Goal: Task Accomplishment & Management: Use online tool/utility

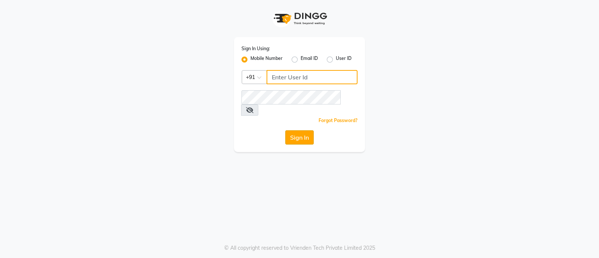
type input "8050403150"
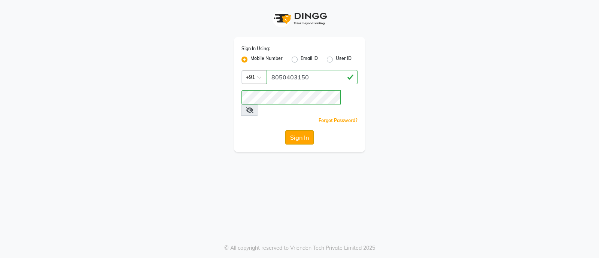
click at [301, 130] on button "Sign In" at bounding box center [299, 137] width 28 height 14
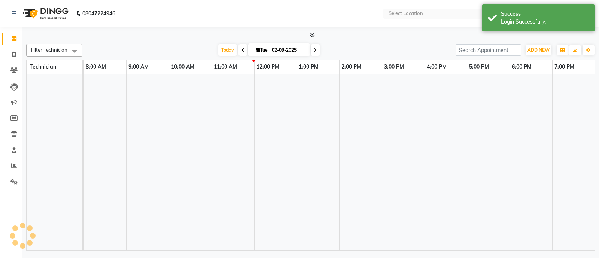
select select "en"
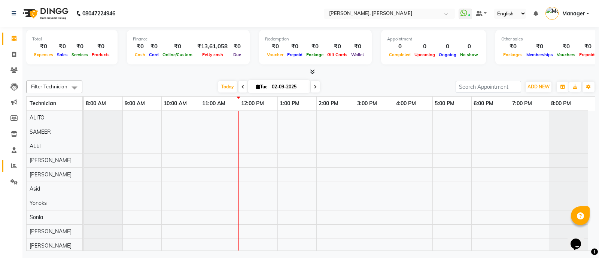
click at [7, 168] on span at bounding box center [13, 166] width 13 height 9
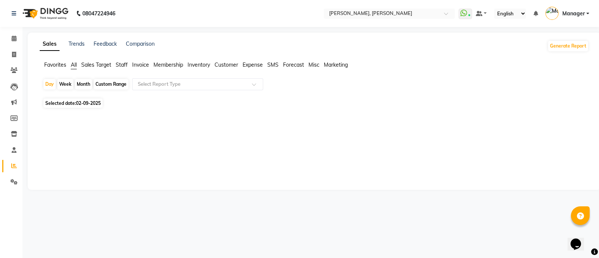
click at [61, 105] on span "Selected date: [DATE]" at bounding box center [72, 102] width 59 height 9
select select "9"
select select "2025"
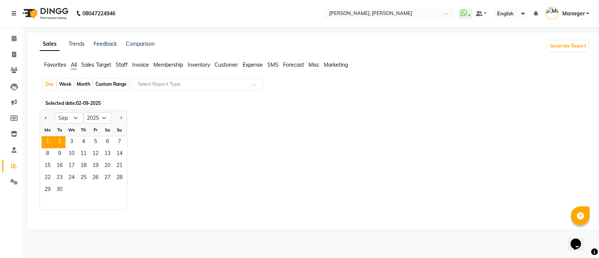
click at [47, 143] on span "1" at bounding box center [48, 142] width 12 height 12
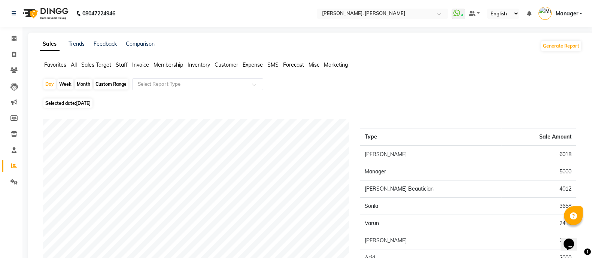
click at [116, 67] on span "Staff" at bounding box center [122, 64] width 12 height 7
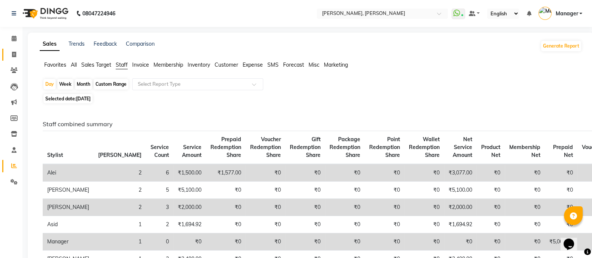
click at [8, 59] on link "Invoice" at bounding box center [11, 55] width 18 height 12
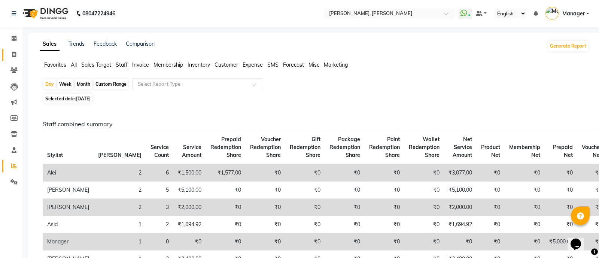
select select "3767"
select select "service"
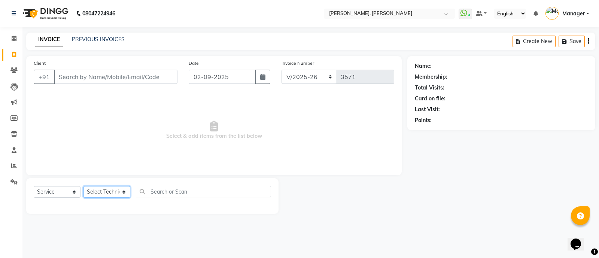
click at [97, 191] on select "Select Technician [PERSON_NAME] [PERSON_NAME] Asid Hanmi [PERSON_NAME] Manager …" at bounding box center [106, 192] width 47 height 12
select select "34784"
click at [83, 186] on select "Select Technician [PERSON_NAME] [PERSON_NAME] Asid Hanmi [PERSON_NAME] Manager …" at bounding box center [106, 192] width 47 height 12
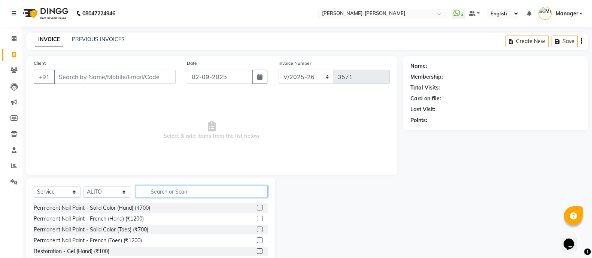
click at [195, 189] on input "text" at bounding box center [202, 192] width 132 height 12
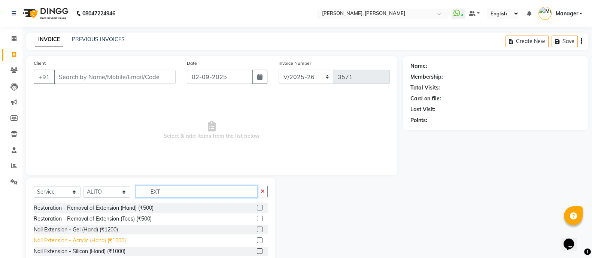
type input "EXT"
click at [120, 241] on div "Nail Extension - Acrylic (Hand) (₹1000)" at bounding box center [80, 241] width 92 height 8
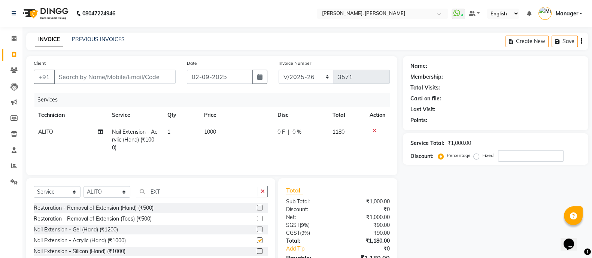
checkbox input "false"
click at [187, 197] on input "EXT" at bounding box center [196, 192] width 121 height 12
type input "E"
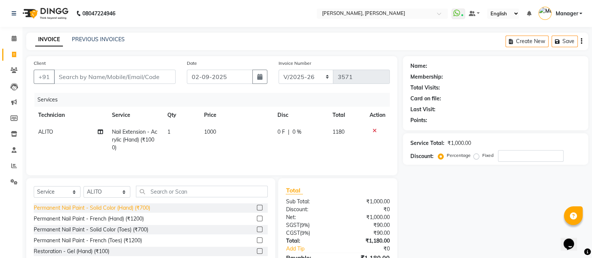
click at [125, 210] on div "Permanent Nail Paint - Solid Color (Hand) (₹700)" at bounding box center [92, 208] width 116 height 8
checkbox input "false"
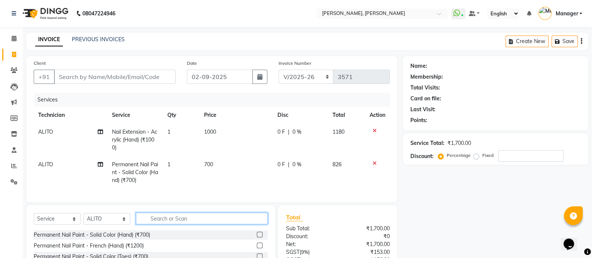
click at [159, 224] on input "text" at bounding box center [202, 219] width 132 height 12
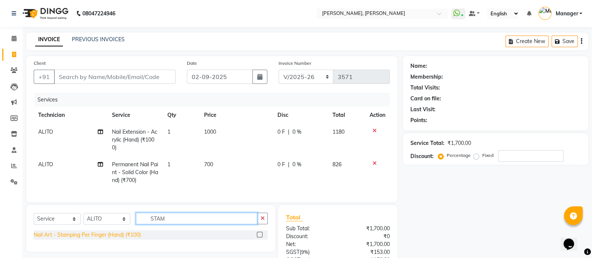
type input "STAM"
click at [122, 239] on div "Nail Art - Stamping Per Finger (Hand) (₹100)" at bounding box center [87, 235] width 107 height 8
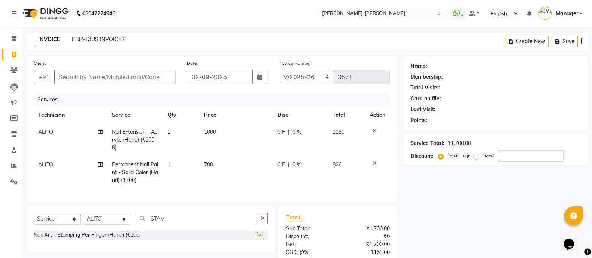
checkbox input "false"
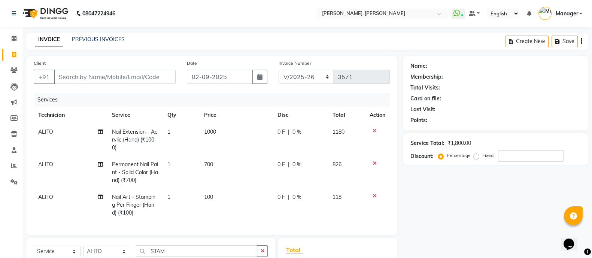
click at [173, 197] on td "1" at bounding box center [181, 205] width 37 height 33
select select "34784"
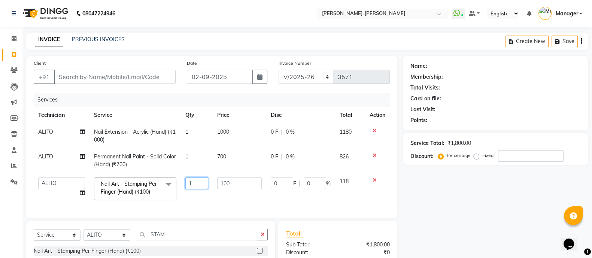
click at [194, 185] on input "1" at bounding box center [196, 183] width 23 height 12
type input "4"
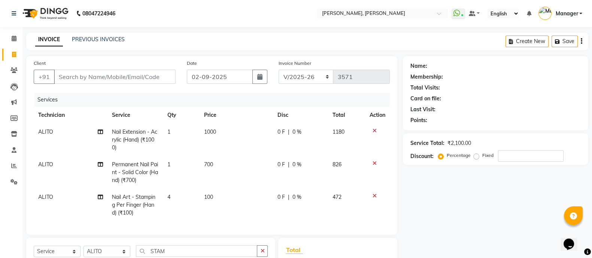
click at [191, 163] on td "1" at bounding box center [181, 172] width 37 height 33
select select "34784"
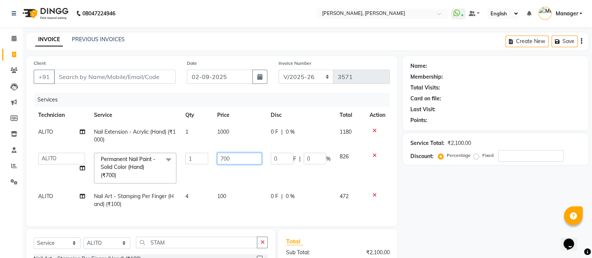
click at [237, 160] on input "700" at bounding box center [239, 159] width 45 height 12
type input "7"
type input "900"
click at [124, 76] on input "Client" at bounding box center [115, 77] width 122 height 14
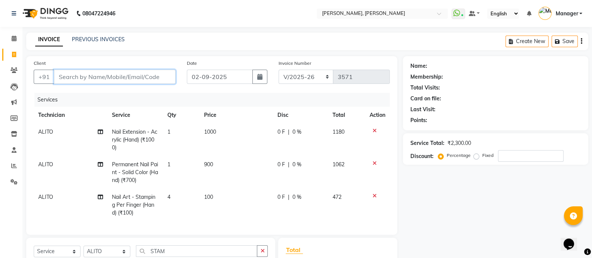
type input "9"
type input "0"
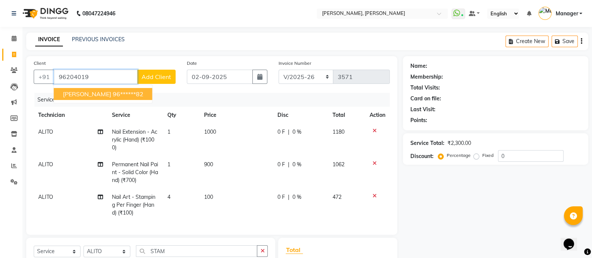
click at [113, 93] on ngb-highlight "96******82" at bounding box center [128, 93] width 31 height 7
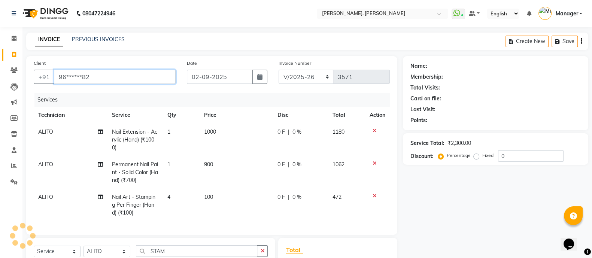
type input "96******82"
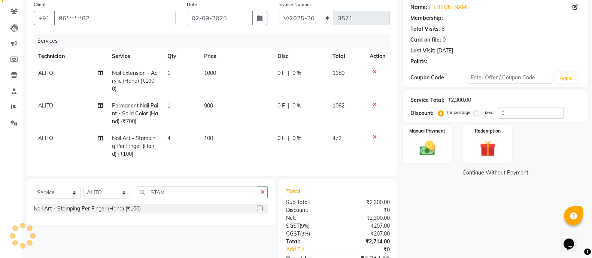
select select "1: Object"
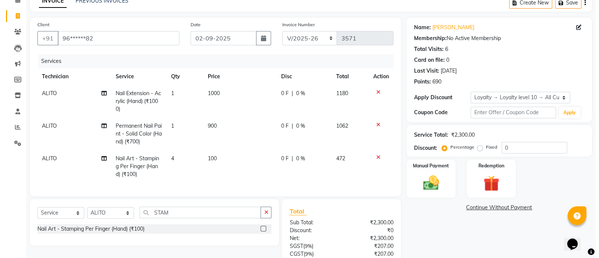
scroll to position [36, 0]
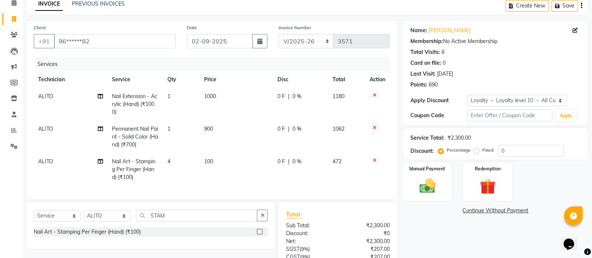
click at [575, 30] on icon at bounding box center [575, 30] width 5 height 5
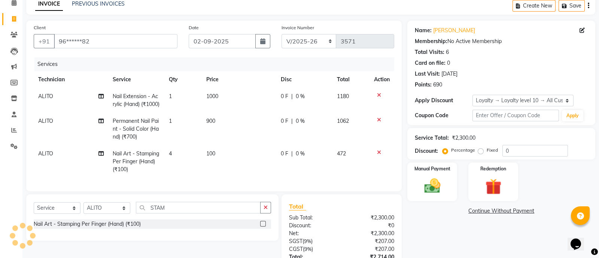
select select "21"
select select "[DEMOGRAPHIC_DATA]"
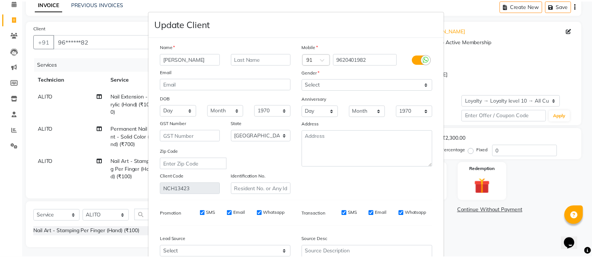
scroll to position [78, 0]
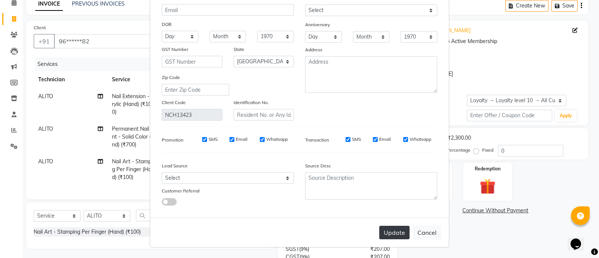
click at [399, 234] on button "Update" at bounding box center [394, 232] width 30 height 13
select select
select select "null"
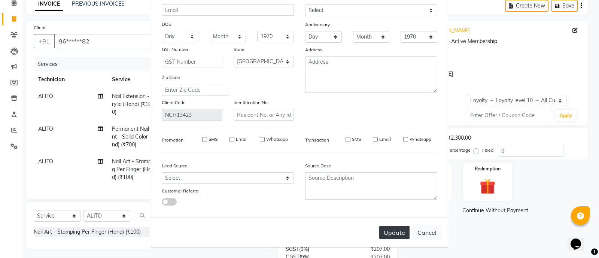
select select
checkbox input "false"
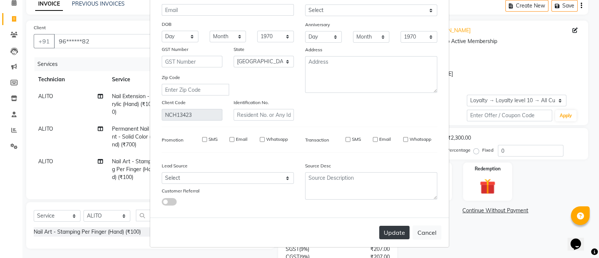
checkbox input "false"
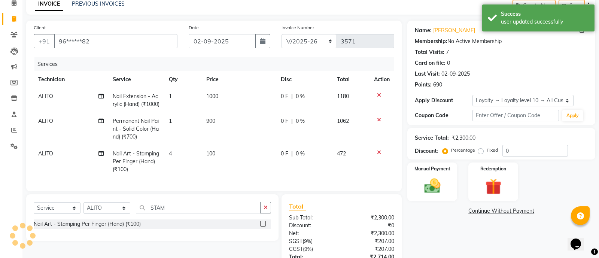
select select "1: Object"
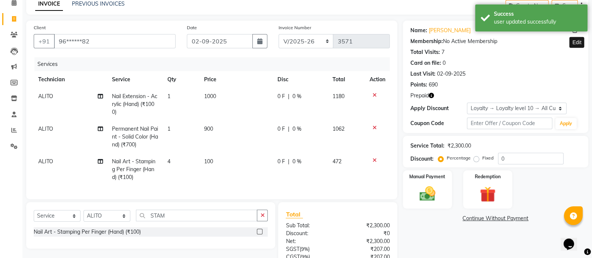
scroll to position [109, 0]
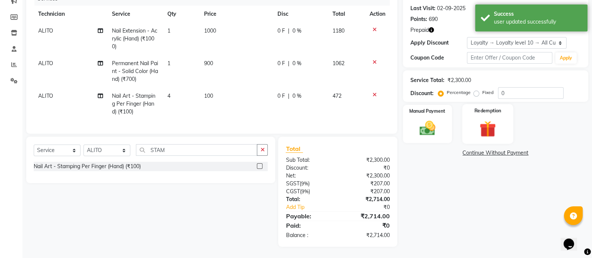
click at [483, 119] on img at bounding box center [487, 129] width 27 height 20
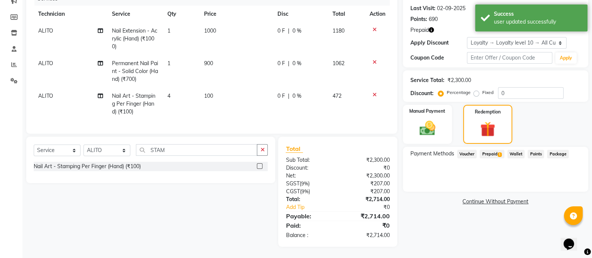
click at [489, 150] on span "Prepaid 1" at bounding box center [492, 154] width 24 height 9
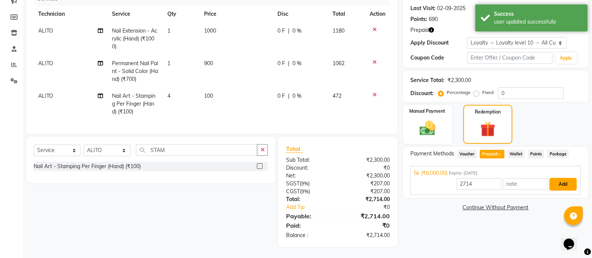
click at [560, 178] on button "Add" at bounding box center [562, 184] width 27 height 13
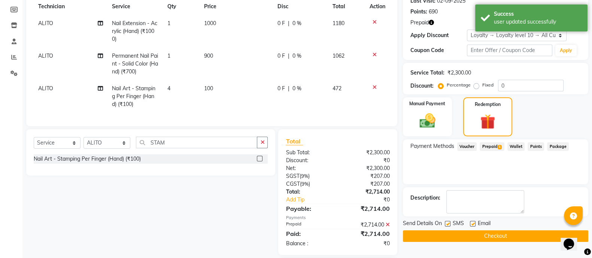
click at [477, 237] on button "Checkout" at bounding box center [495, 236] width 185 height 12
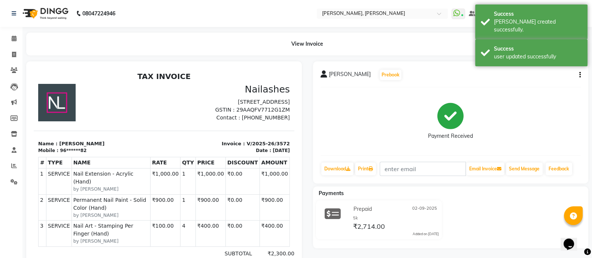
scroll to position [144, 0]
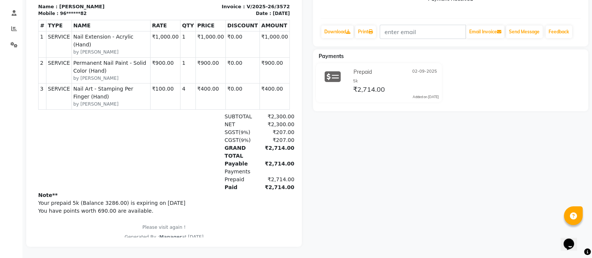
click at [140, 98] on span "Nail Art - Stamping Per Finger (Hand)" at bounding box center [110, 93] width 75 height 16
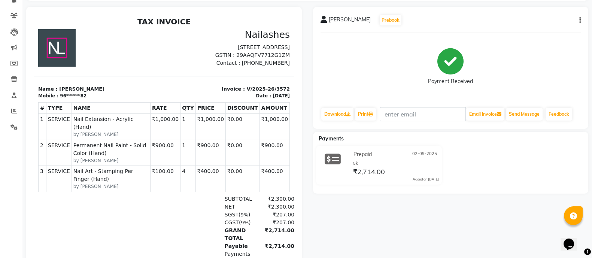
scroll to position [0, 0]
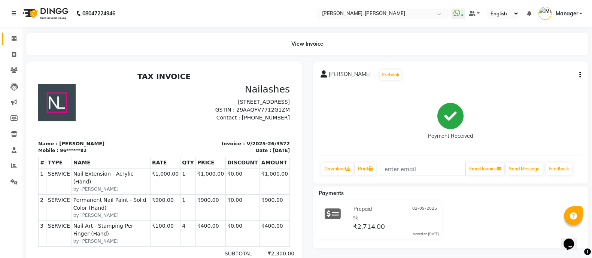
click at [10, 42] on span at bounding box center [13, 38] width 13 height 9
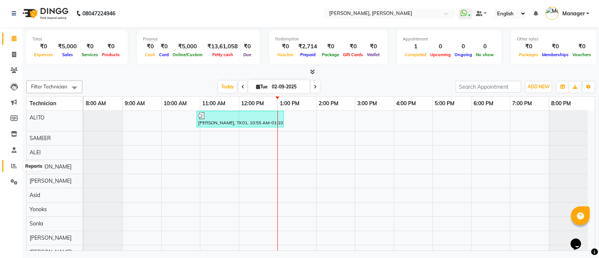
click at [12, 162] on span at bounding box center [13, 166] width 13 height 9
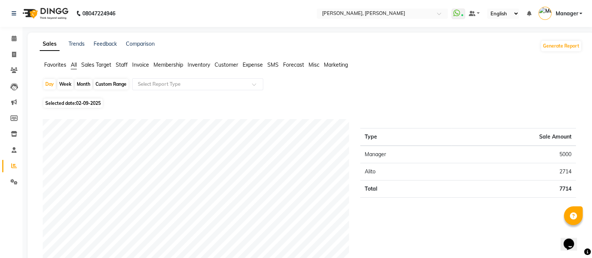
click at [120, 65] on span "Staff" at bounding box center [122, 64] width 12 height 7
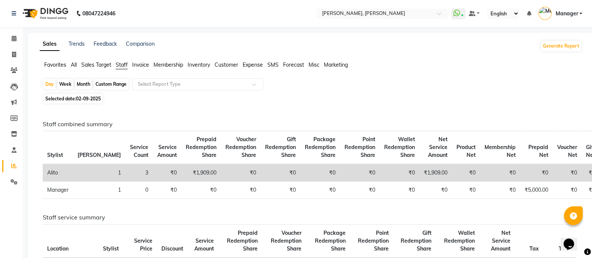
click at [78, 85] on div "Month" at bounding box center [83, 84] width 17 height 10
select select "9"
select select "2025"
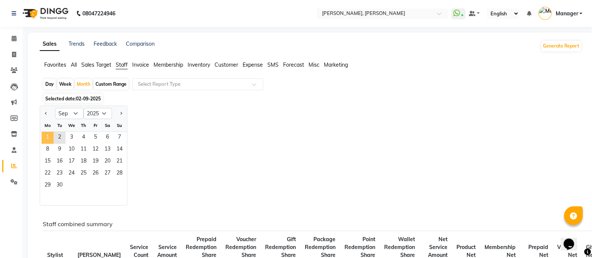
click at [47, 135] on span "1" at bounding box center [48, 138] width 12 height 12
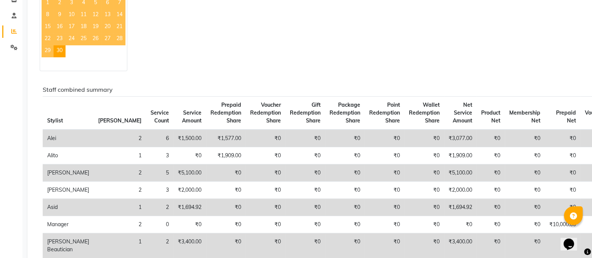
scroll to position [208, 0]
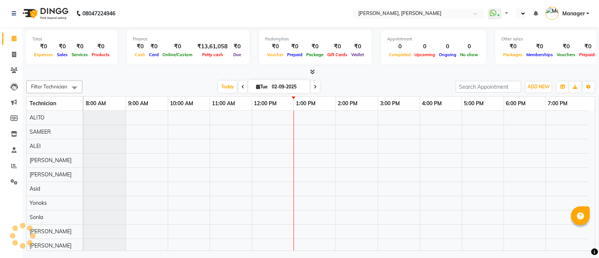
select select "en"
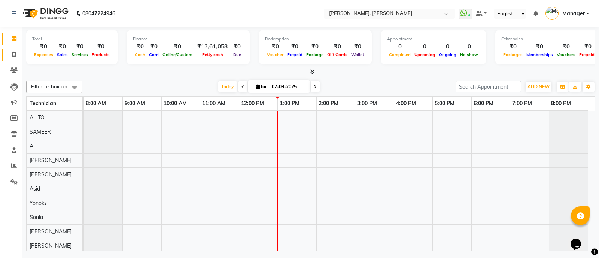
click at [15, 55] on icon at bounding box center [14, 55] width 4 height 6
select select "3767"
select select "service"
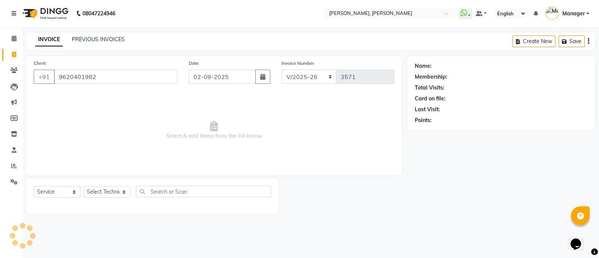
type input "9620401982"
select select "1: Object"
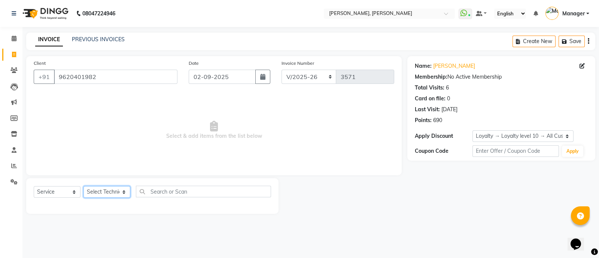
click at [102, 191] on select "Select Technician [PERSON_NAME] [PERSON_NAME] Asid Hanmi [PERSON_NAME] Manager …" at bounding box center [106, 192] width 47 height 12
select select "18142"
click at [83, 186] on select "Select Technician [PERSON_NAME] [PERSON_NAME] Asid Hanmi [PERSON_NAME] Manager …" at bounding box center [106, 192] width 47 height 12
click at [64, 193] on select "Select Service Product Membership Package Voucher Prepaid Gift Card" at bounding box center [57, 192] width 47 height 12
select select "P"
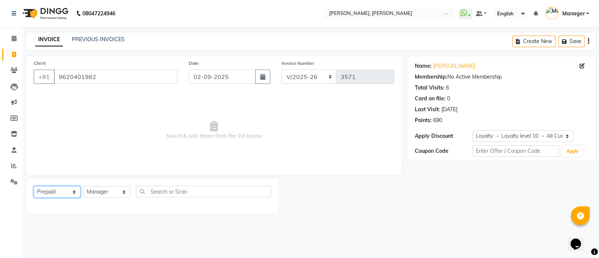
click at [34, 186] on select "Select Service Product Membership Package Voucher Prepaid Gift Card" at bounding box center [57, 192] width 47 height 12
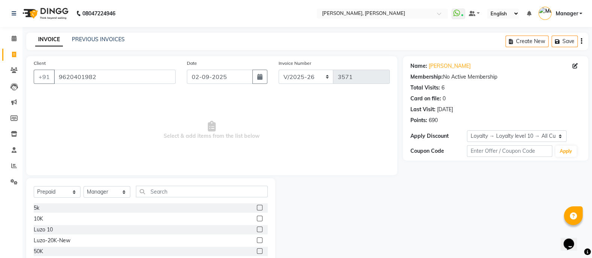
click at [258, 207] on label at bounding box center [260, 208] width 6 height 6
click at [258, 207] on input "checkbox" at bounding box center [259, 208] width 5 height 5
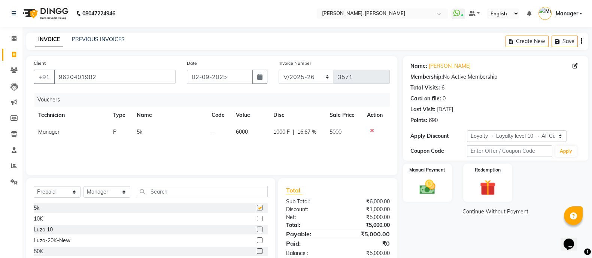
checkbox input "false"
click at [425, 176] on div "Manual Payment" at bounding box center [427, 183] width 51 height 40
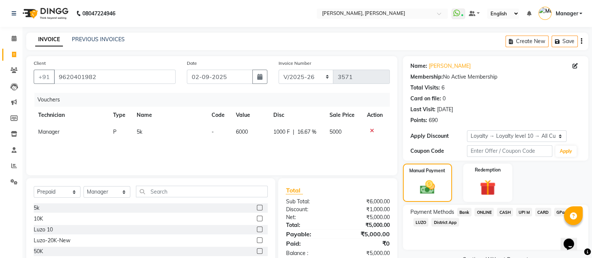
click at [484, 214] on span "ONLINE" at bounding box center [483, 212] width 19 height 9
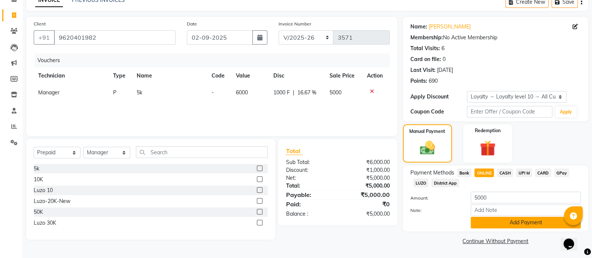
click at [495, 225] on button "Add Payment" at bounding box center [526, 223] width 110 height 12
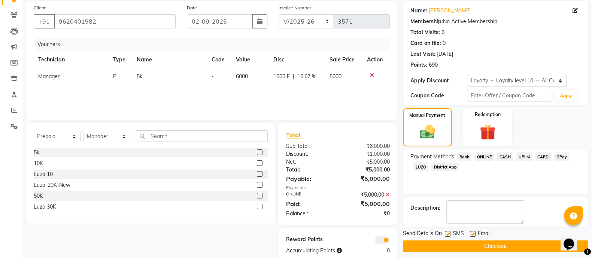
scroll to position [71, 0]
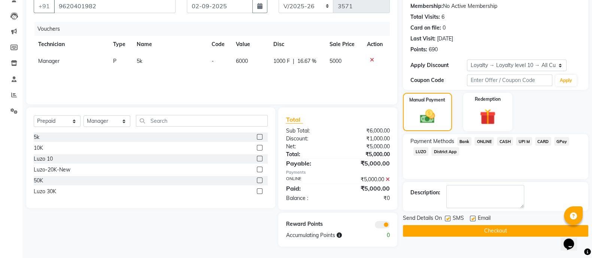
click at [471, 233] on button "Checkout" at bounding box center [495, 231] width 185 height 12
